Goal: Information Seeking & Learning: Learn about a topic

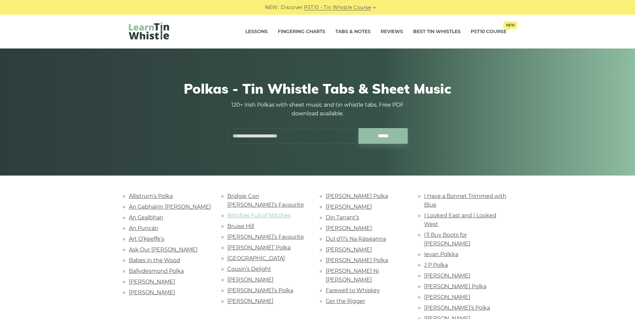
click at [266, 213] on link "Britches Full of Stitches" at bounding box center [258, 216] width 63 height 6
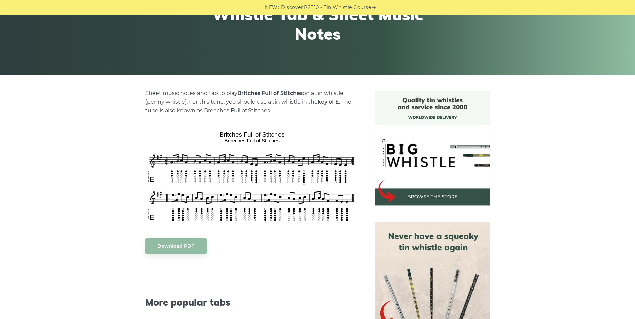
scroll to position [100, 0]
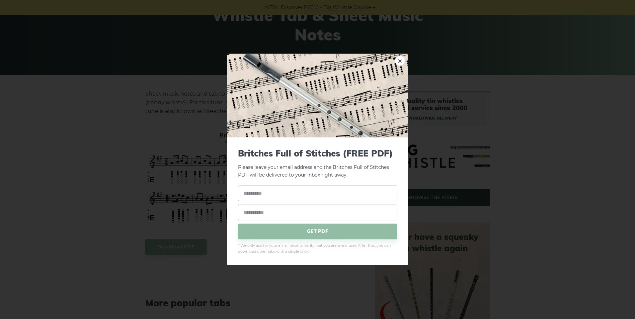
click at [138, 130] on div "× Britches Full of Stitches (FREE PDF) Please leave your email address and the …" at bounding box center [317, 159] width 635 height 319
click at [407, 132] on img at bounding box center [317, 96] width 181 height 84
click at [464, 116] on div "× Britches Full of Stitches (FREE PDF) Please leave your email address and the …" at bounding box center [317, 159] width 635 height 319
click at [360, 222] on div "GET PDF" at bounding box center [317, 213] width 159 height 54
click at [395, 60] on link "×" at bounding box center [400, 61] width 10 height 10
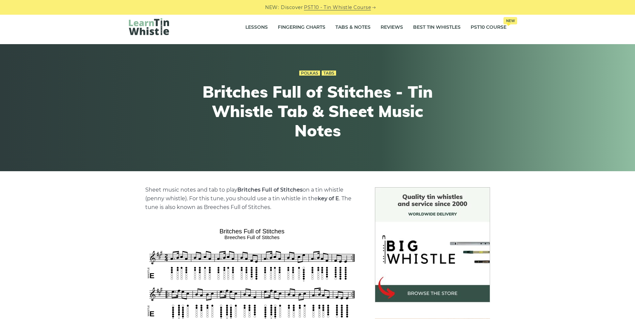
scroll to position [0, 0]
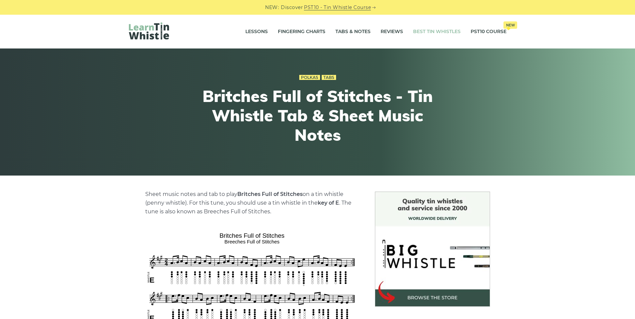
click at [419, 32] on link "Best Tin Whistles" at bounding box center [437, 31] width 48 height 17
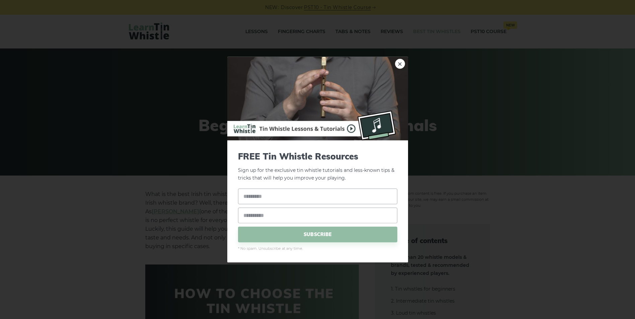
click at [548, 199] on div "× FREE Tin Whistle Resources Sign up for the exclusive tin whistle tutorials an…" at bounding box center [317, 159] width 635 height 319
